Goal: Task Accomplishment & Management: Complete application form

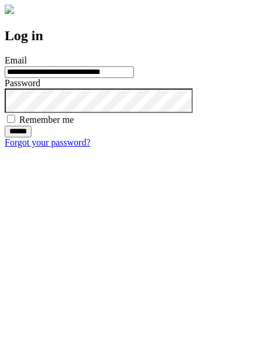
type input "**********"
click at [31, 137] on input "******" at bounding box center [18, 132] width 27 height 12
